Goal: Find specific page/section: Find specific page/section

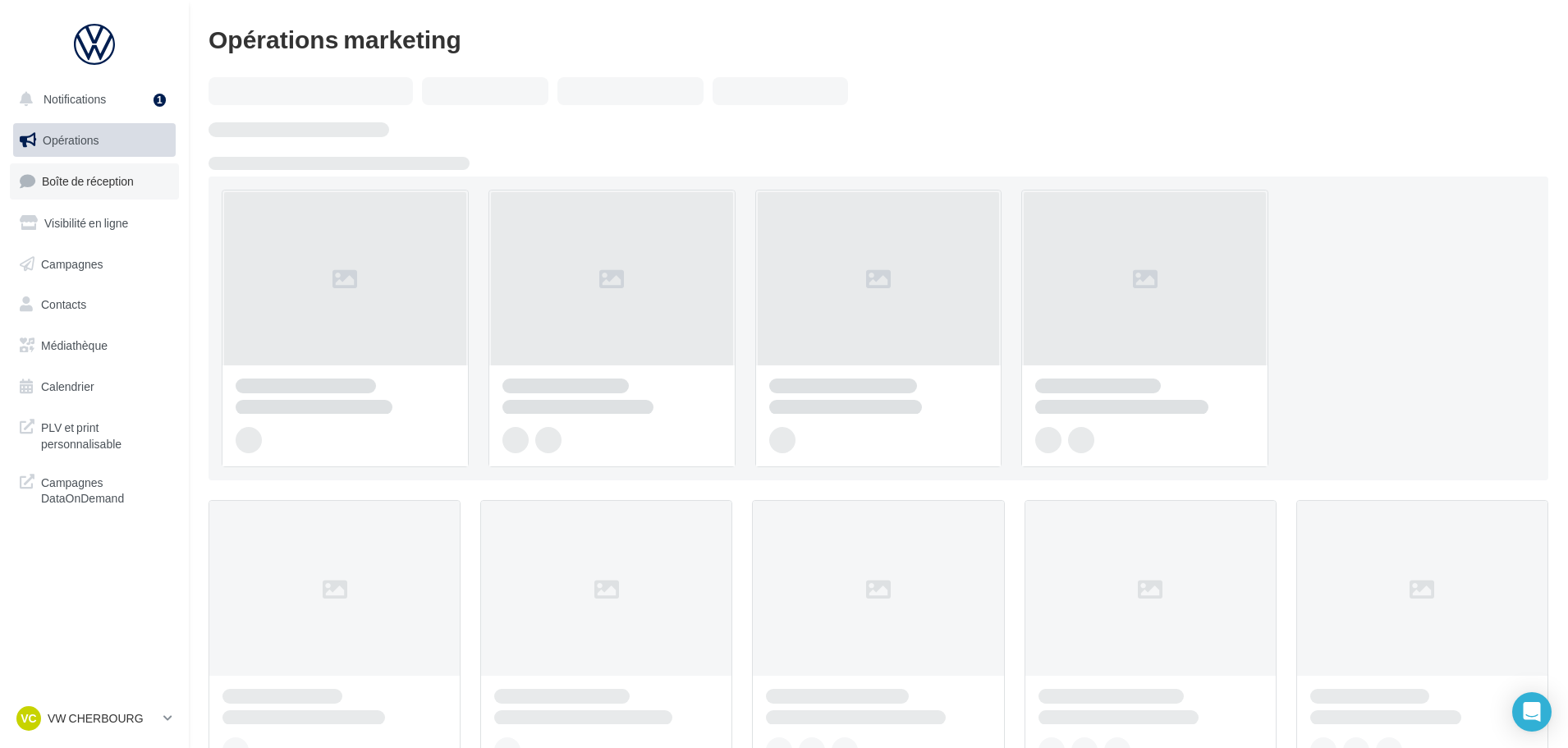
click at [105, 194] on link "Boîte de réception" at bounding box center [94, 181] width 169 height 35
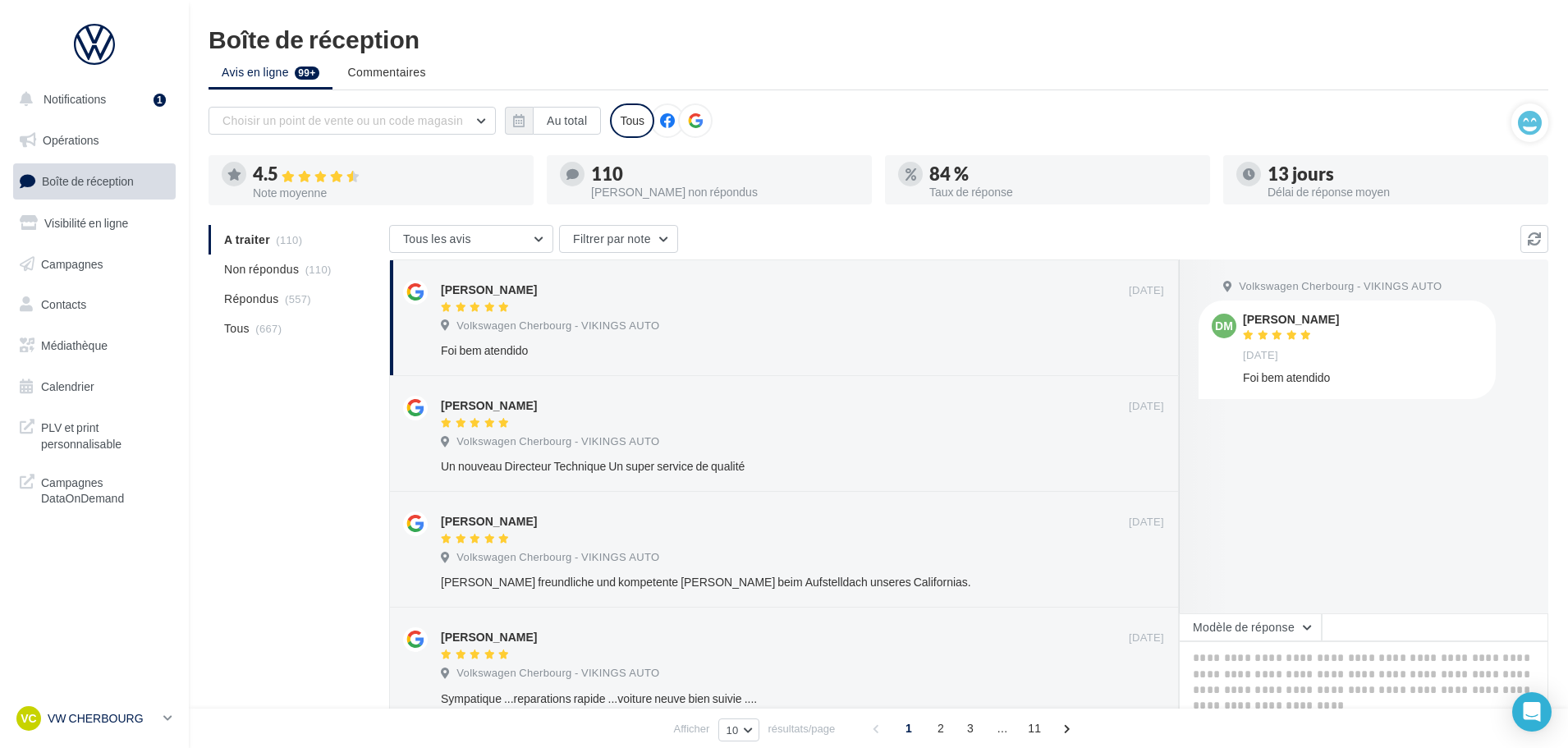
click at [110, 720] on p "VW CHERBOURG" at bounding box center [102, 717] width 109 height 17
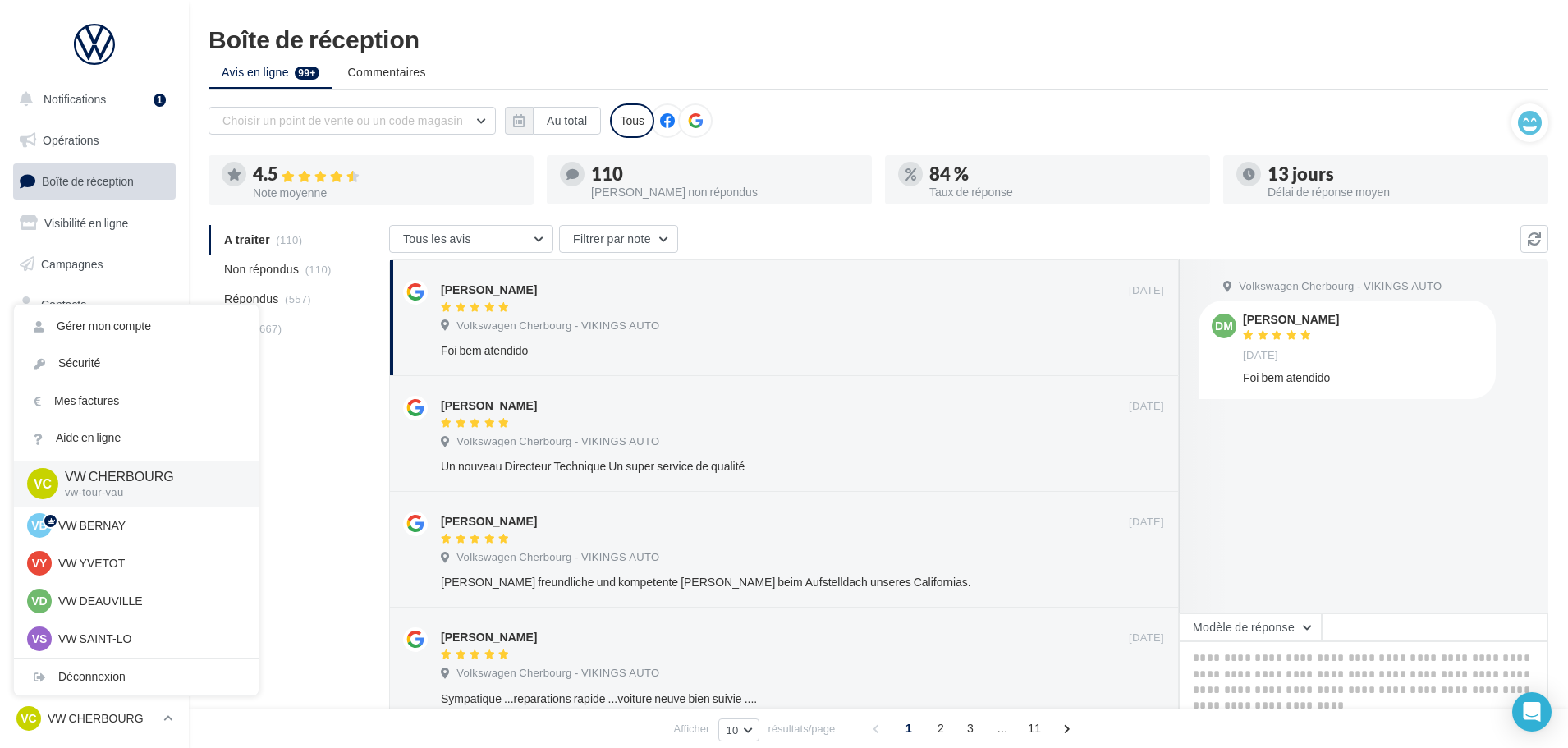
scroll to position [82, 0]
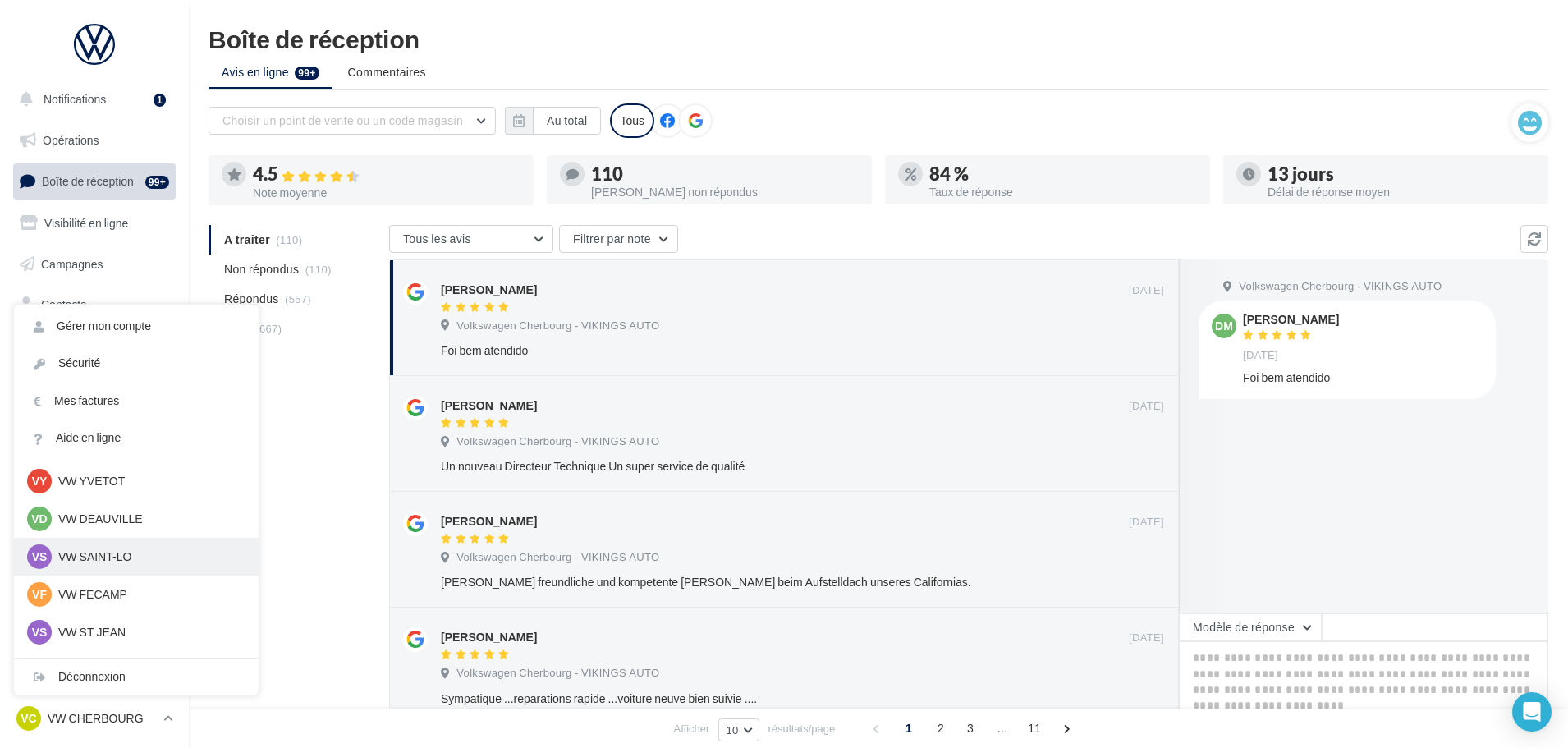
click at [104, 552] on p "VW SAINT-LO" at bounding box center [148, 556] width 181 height 17
